Goal: Task Accomplishment & Management: Manage account settings

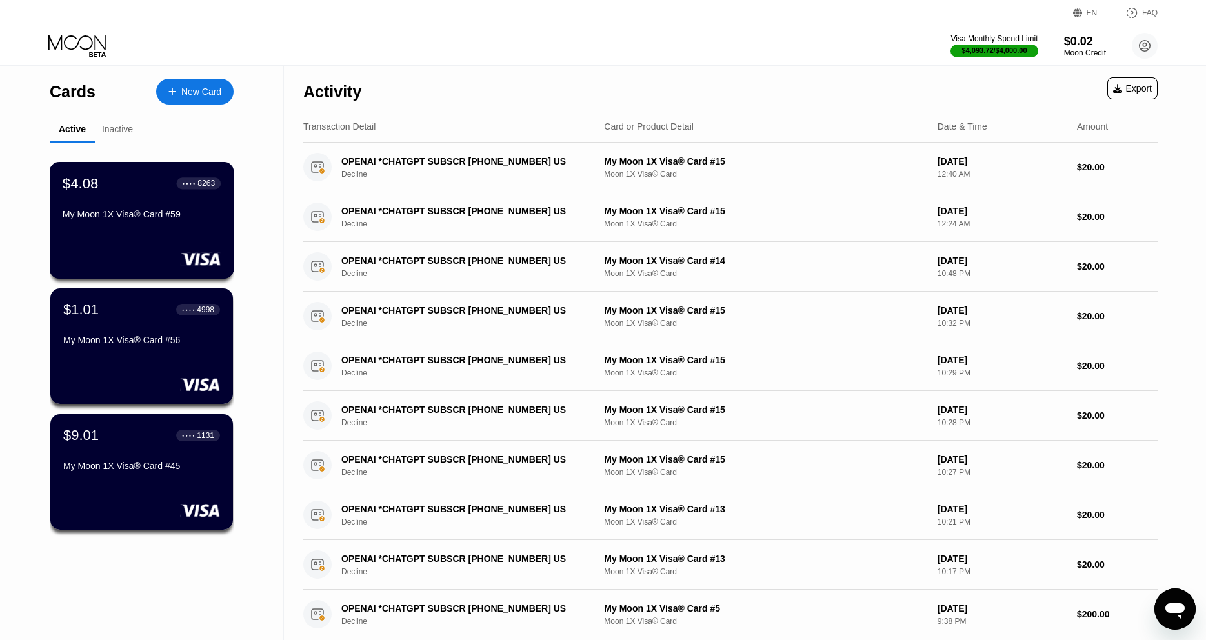
click at [119, 219] on div "My Moon 1X Visa® Card #59" at bounding box center [142, 214] width 158 height 10
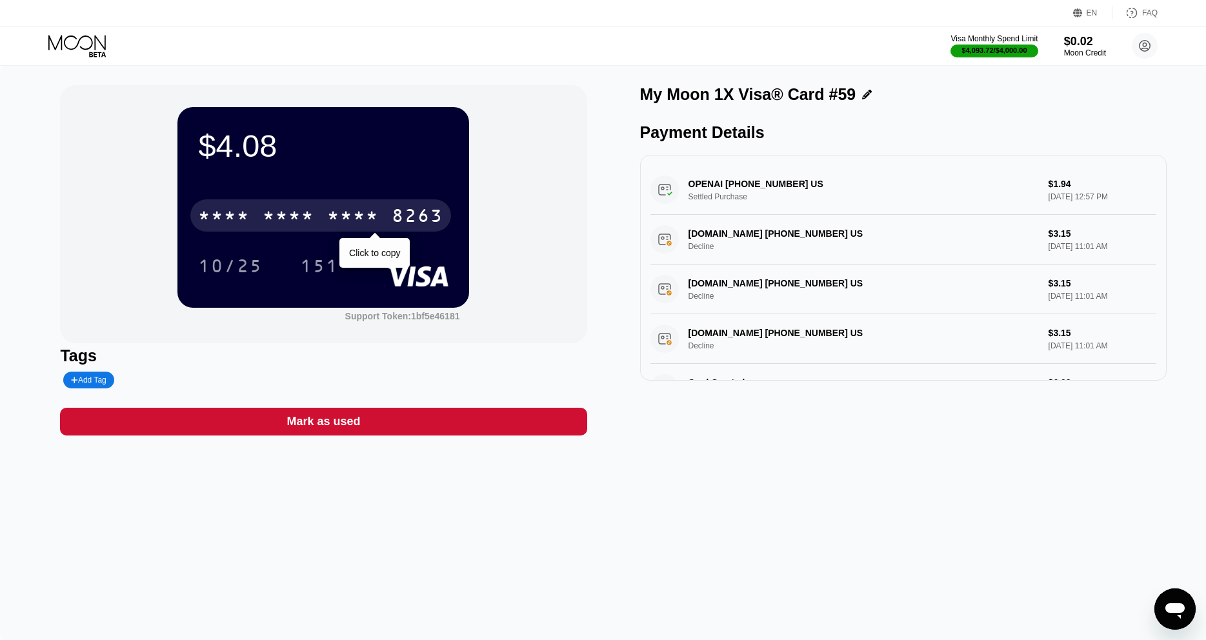
click at [302, 218] on div "* * * *" at bounding box center [289, 217] width 52 height 21
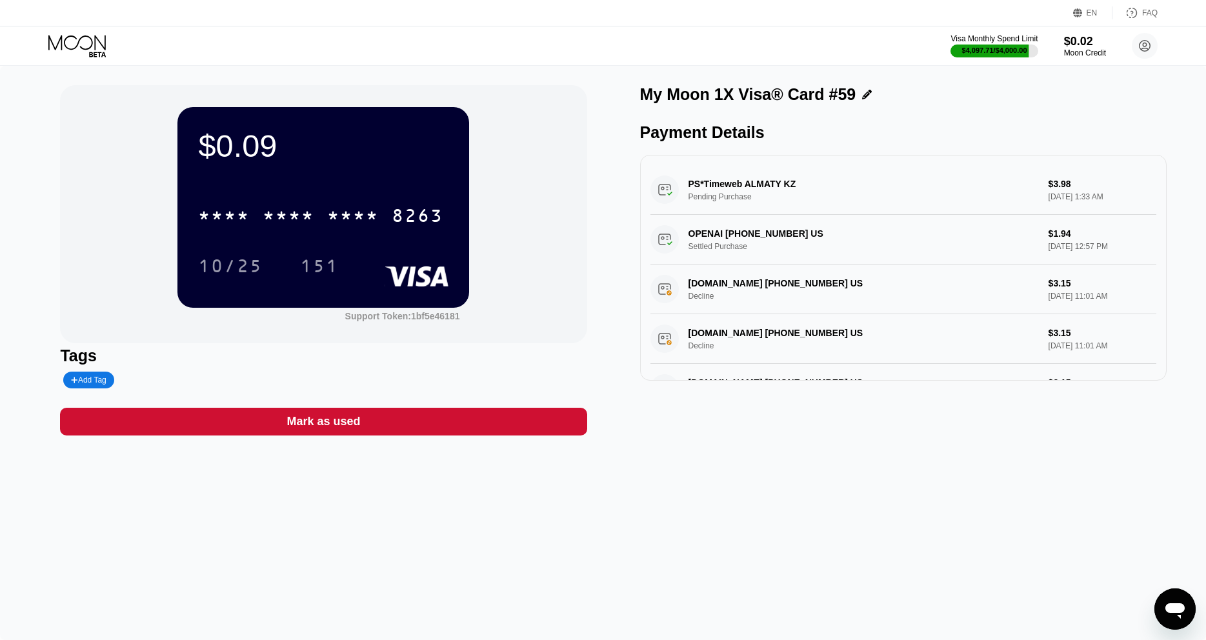
click at [84, 52] on icon at bounding box center [78, 46] width 60 height 23
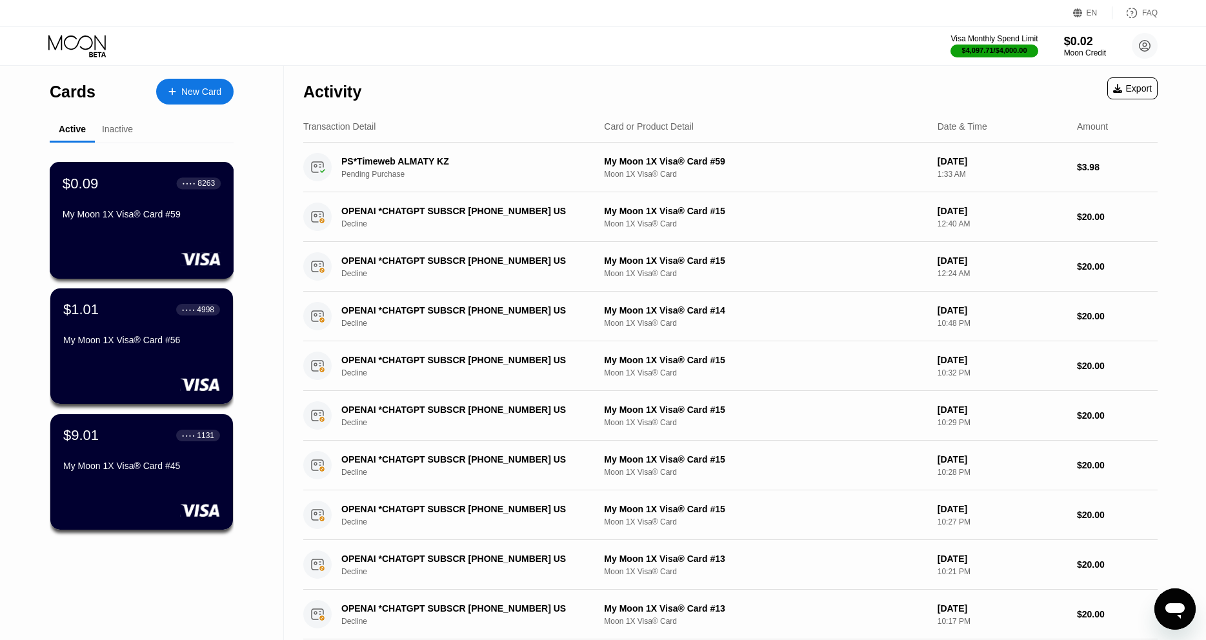
click at [114, 241] on div "$0.09 ● ● ● ● 8263 My Moon 1X Visa® Card #59" at bounding box center [142, 220] width 185 height 117
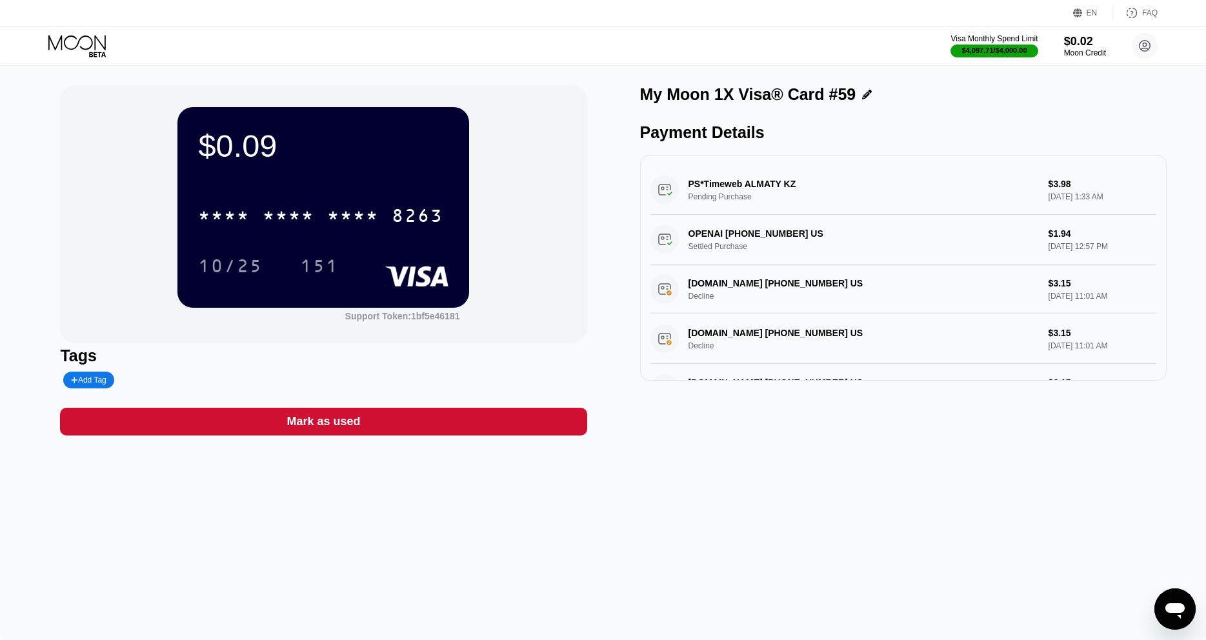
click at [434, 427] on div "Mark as used" at bounding box center [323, 422] width 527 height 28
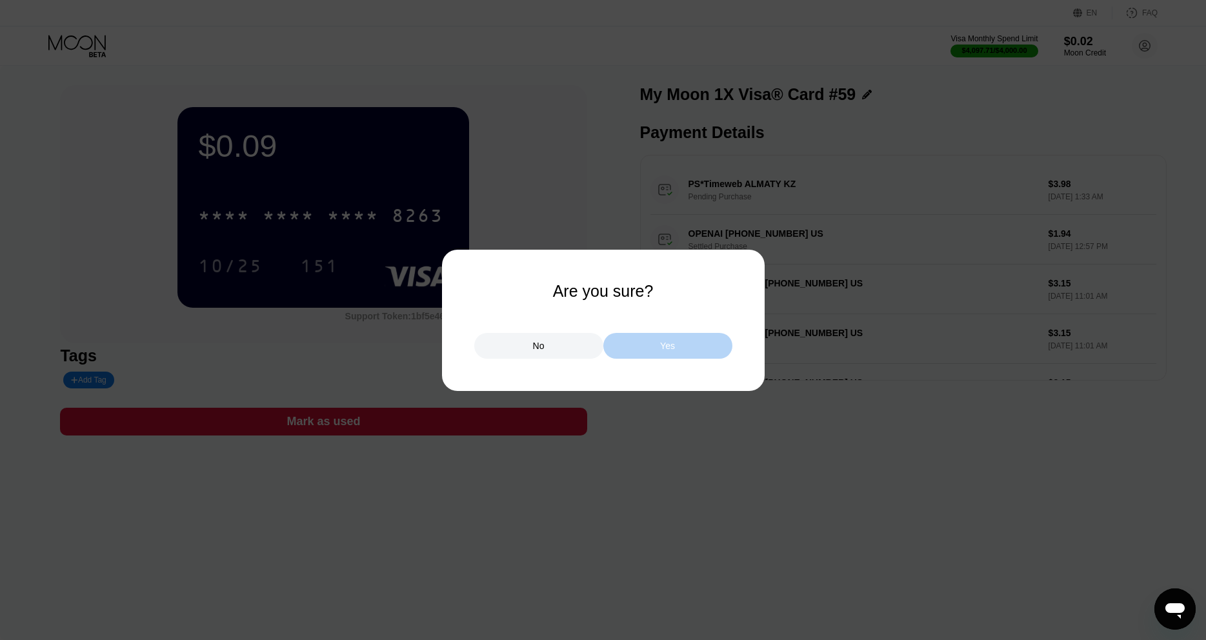
click at [684, 355] on div "Yes" at bounding box center [667, 346] width 129 height 26
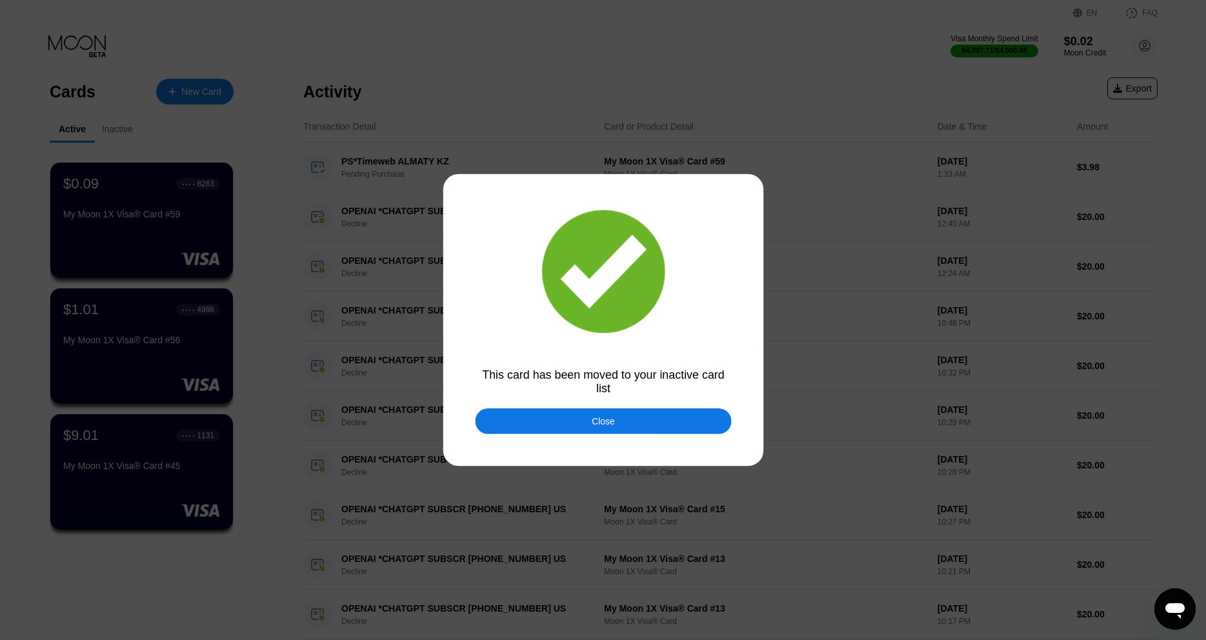
click at [93, 52] on div at bounding box center [603, 320] width 1206 height 640
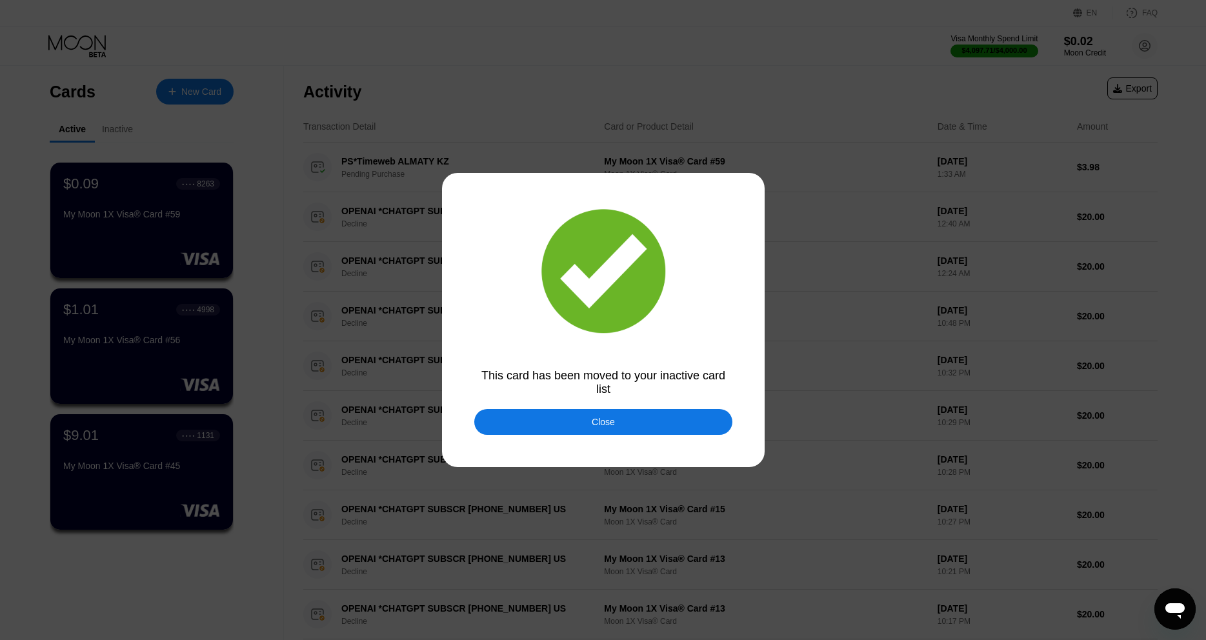
click at [125, 340] on div at bounding box center [603, 320] width 1206 height 640
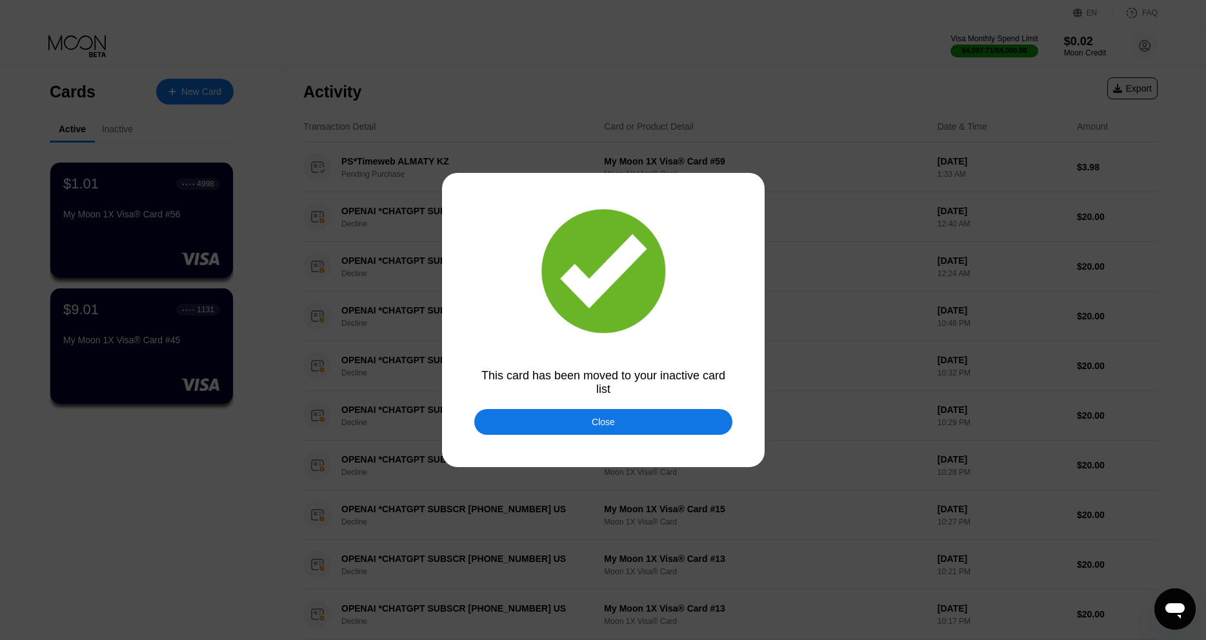
click at [554, 439] on div at bounding box center [603, 320] width 1206 height 640
click at [556, 432] on div "Close" at bounding box center [603, 422] width 258 height 26
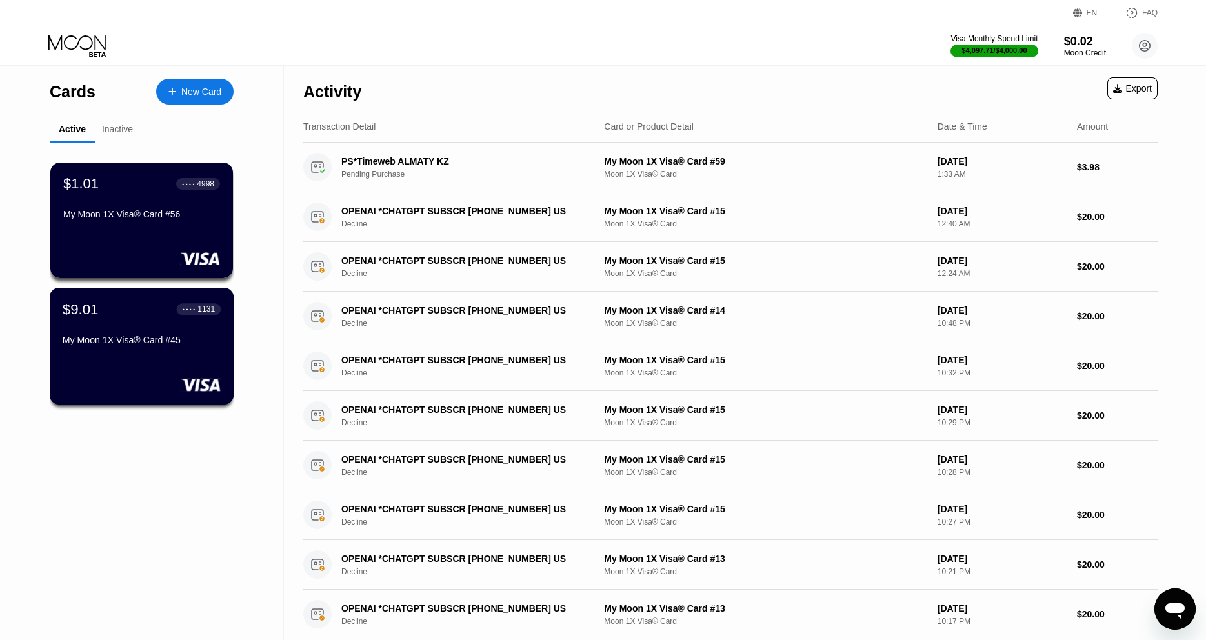
click at [106, 336] on div "$9.01 ● ● ● ● 1131 My Moon 1X Visa® Card #45" at bounding box center [142, 326] width 158 height 50
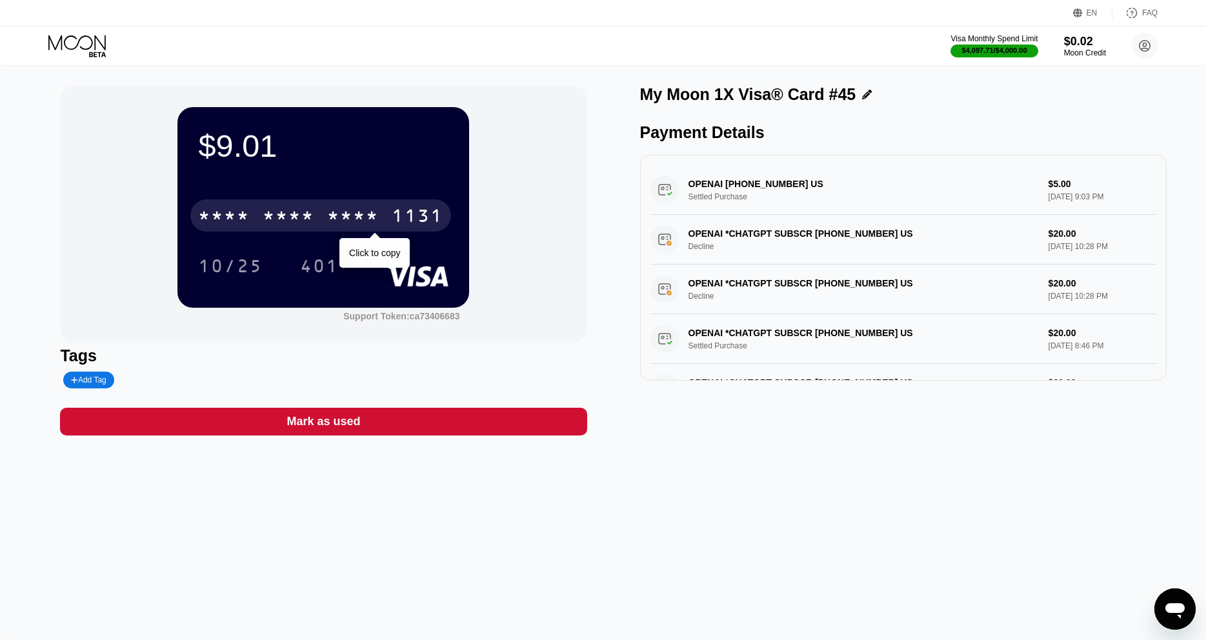
click at [343, 217] on div "* * * *" at bounding box center [353, 217] width 52 height 21
